Goal: Find specific page/section: Find specific page/section

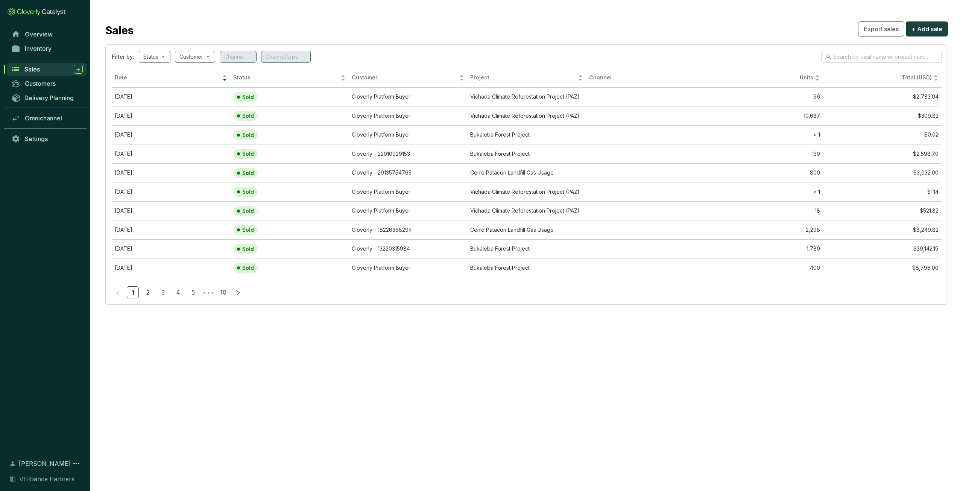
click at [38, 69] on span "Sales" at bounding box center [31, 69] width 15 height 8
click at [47, 48] on span "Inventory" at bounding box center [38, 49] width 27 height 8
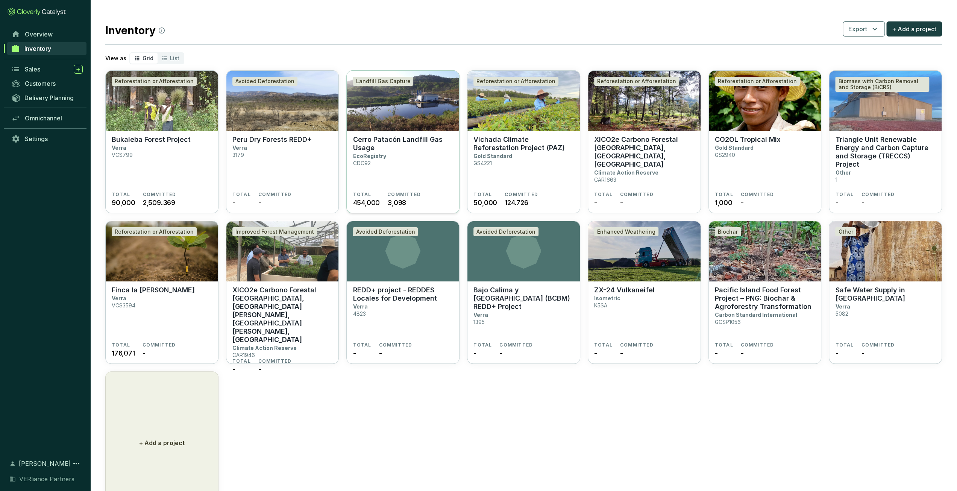
click at [409, 152] on section "Cerro Patacón Landfill Gas Usage EcoRegistry CDC92" at bounding box center [403, 163] width 100 height 56
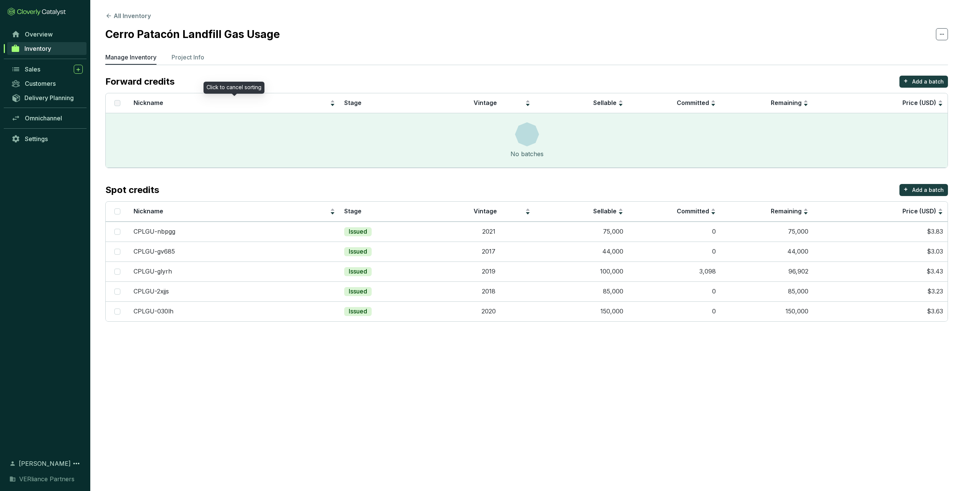
click at [196, 51] on section "All Inventory Cerro Patacón Landfill Gas Usage Manage Inventory Project Info Fo…" at bounding box center [526, 168] width 872 height 337
click at [193, 54] on p "Project Info" at bounding box center [187, 57] width 33 height 9
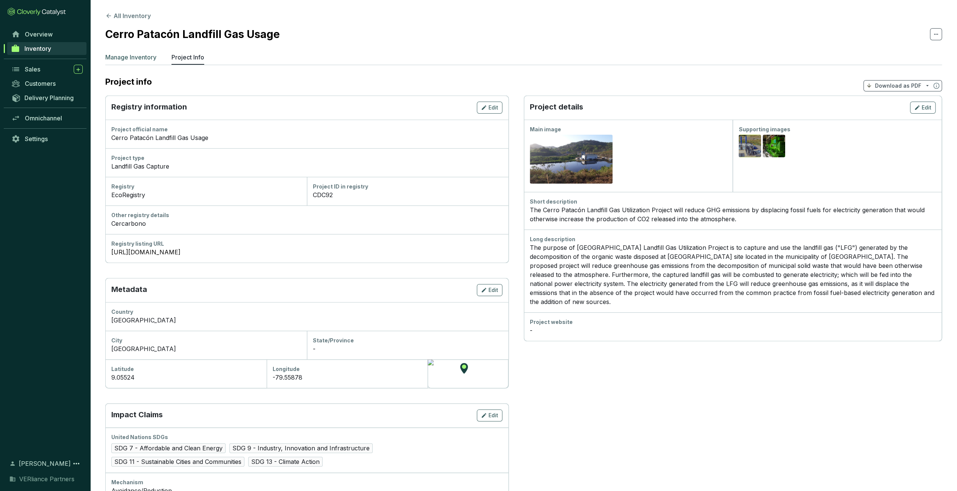
click at [141, 56] on p "Manage Inventory" at bounding box center [130, 57] width 51 height 9
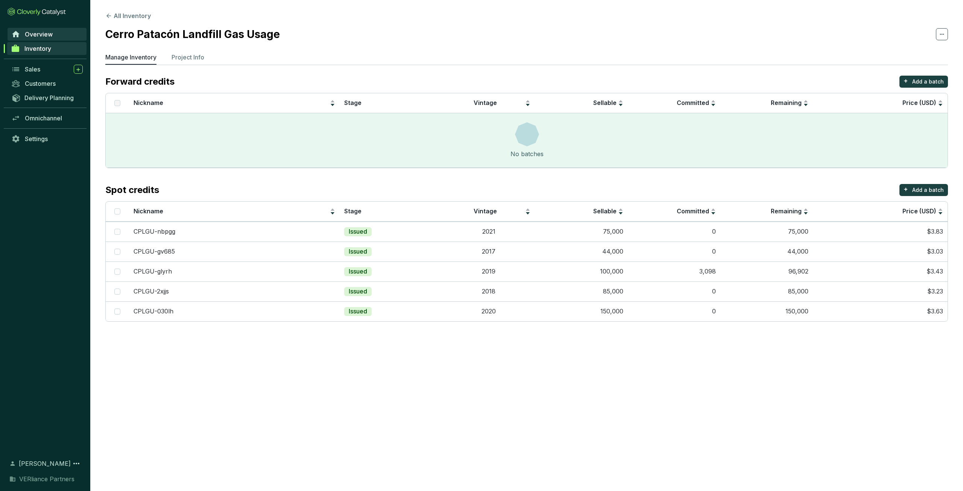
click at [24, 34] on link "Overview" at bounding box center [47, 34] width 79 height 13
